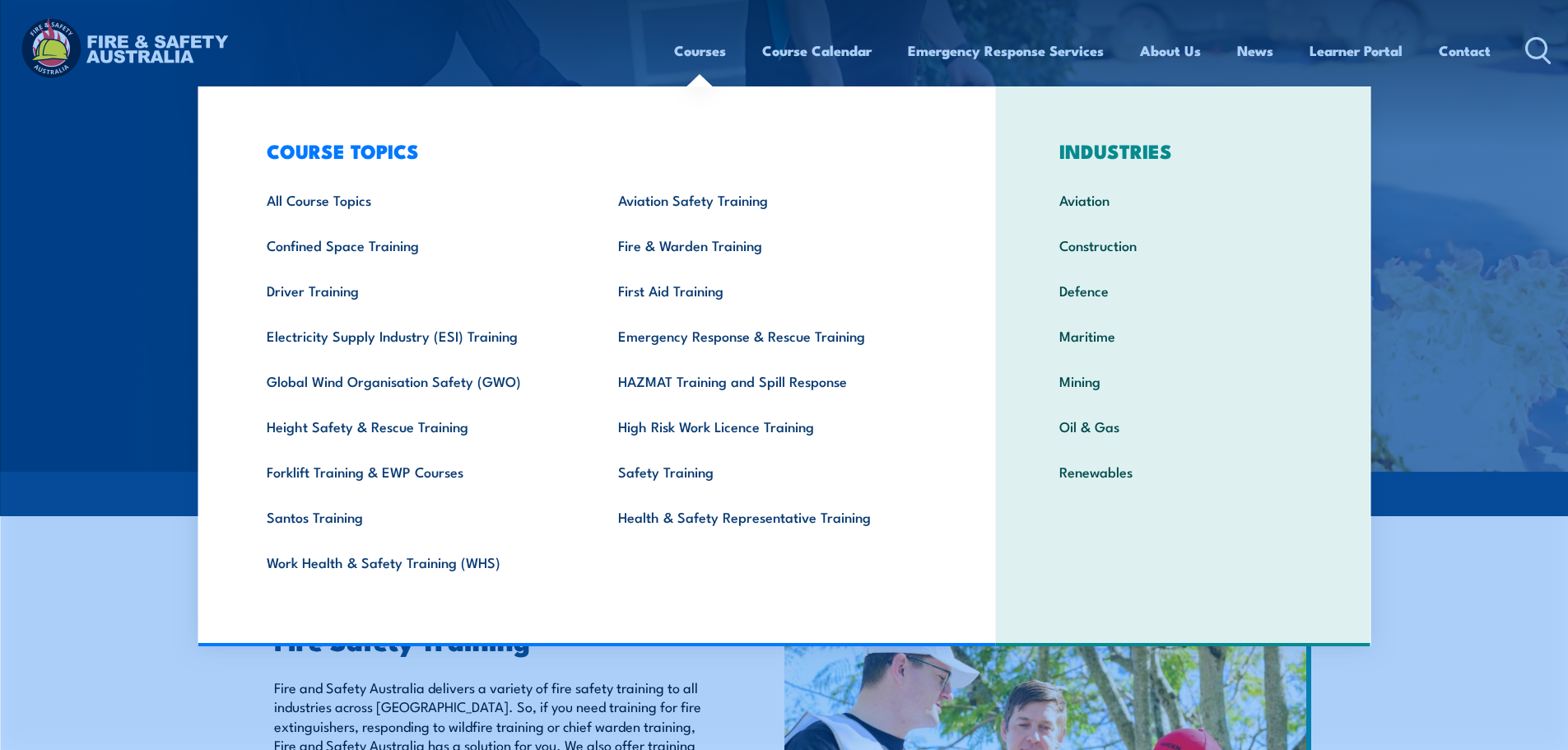
click at [555, 46] on div "Courses Course Calendar Emergency Response Services Services Overview Emergency…" at bounding box center [784, 50] width 1535 height 71
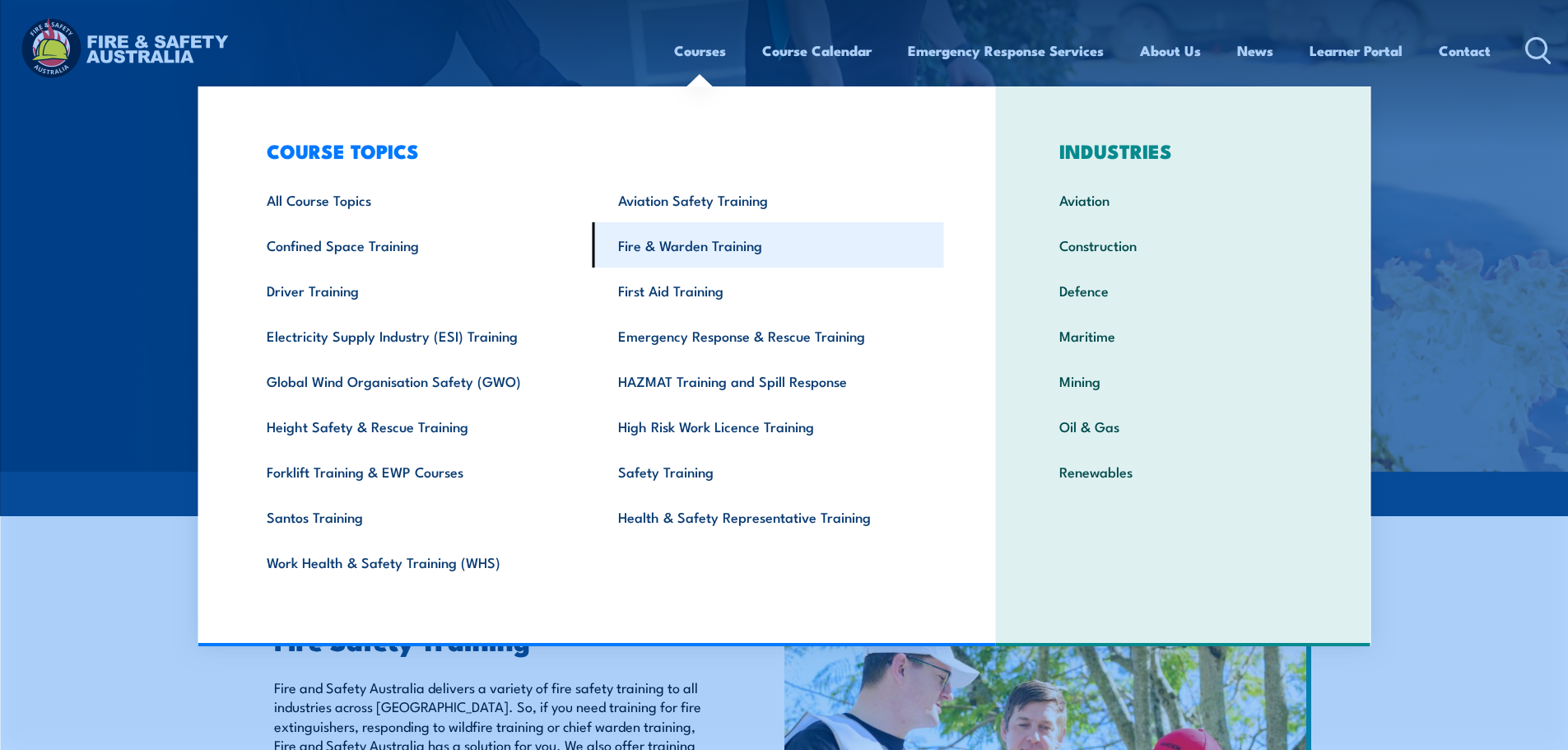
click at [651, 251] on link "Fire & Warden Training" at bounding box center [768, 245] width 351 height 45
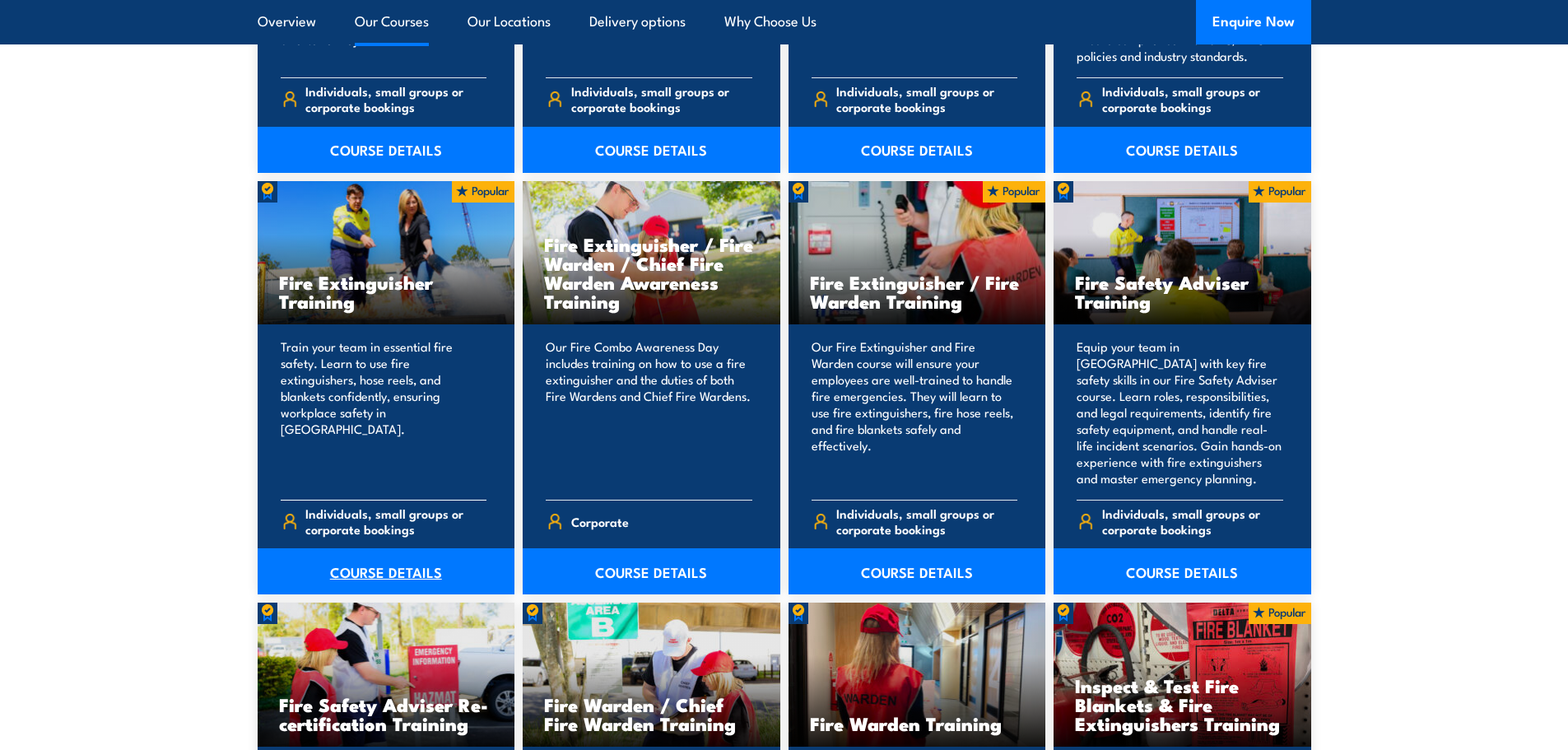
scroll to position [1647, 0]
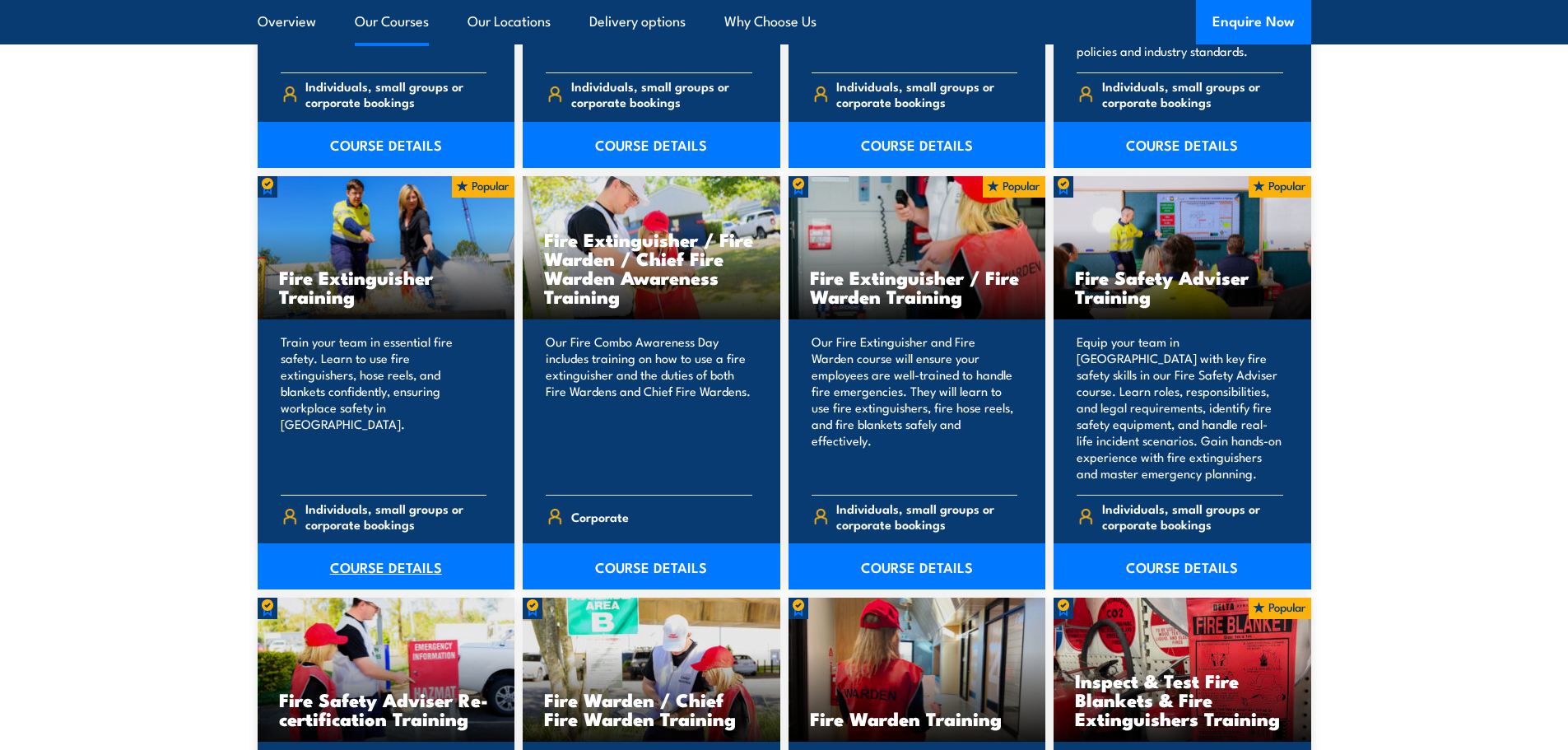
click at [362, 569] on link "COURSE DETAILS" at bounding box center [386, 566] width 257 height 46
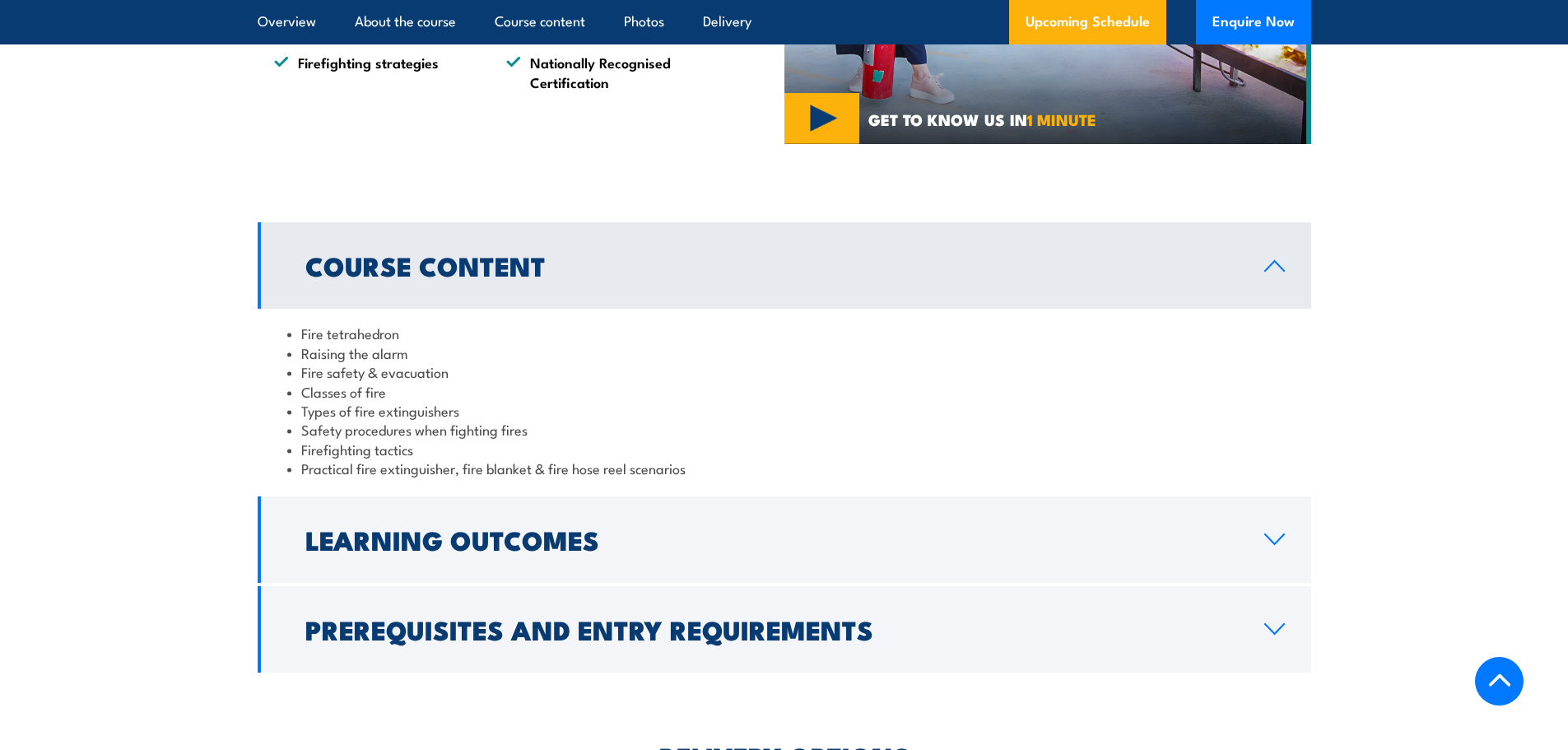
scroll to position [1399, 0]
